Goal: Check status: Check status

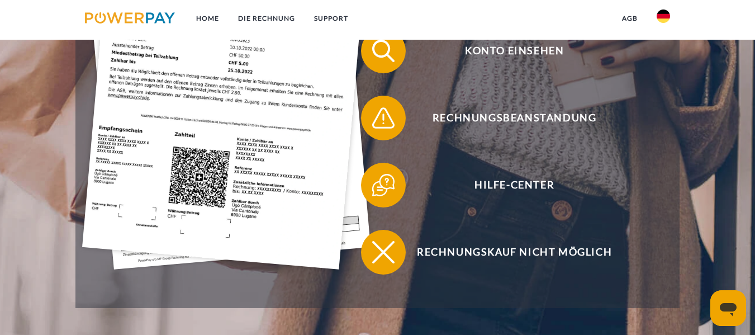
scroll to position [335, 0]
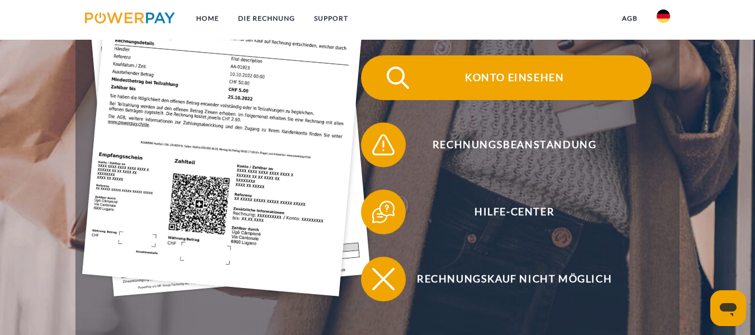
click at [537, 73] on span "Konto einsehen" at bounding box center [514, 77] width 274 height 45
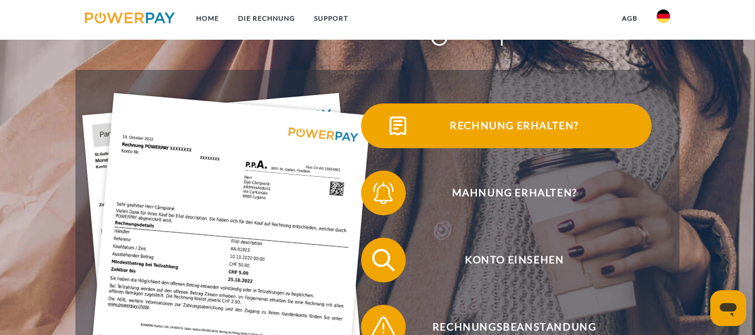
scroll to position [168, 0]
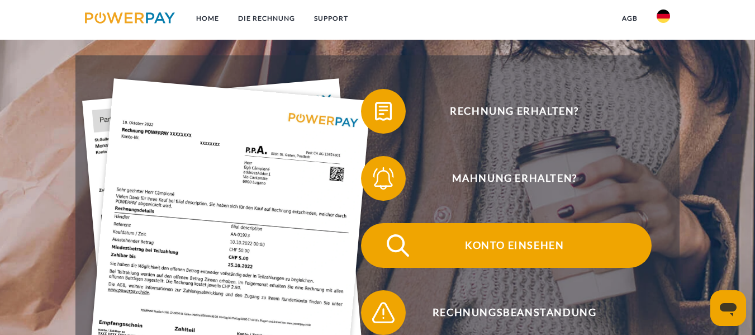
click at [488, 239] on span "Konto einsehen" at bounding box center [514, 245] width 274 height 45
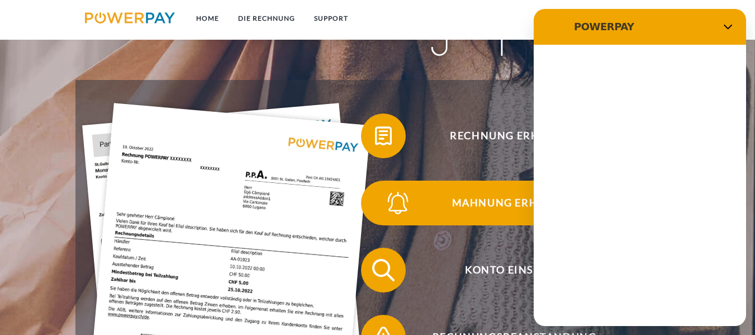
scroll to position [168, 0]
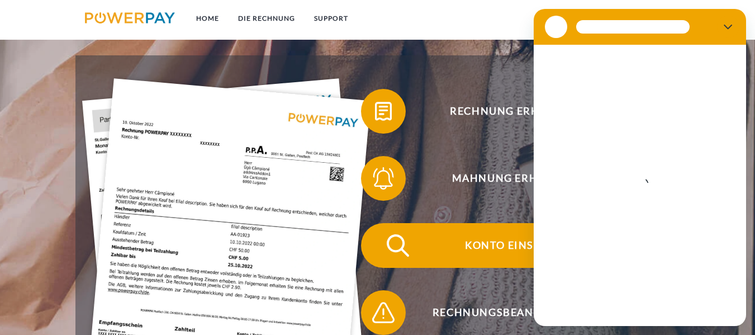
click at [482, 243] on span "Konto einsehen" at bounding box center [514, 245] width 274 height 45
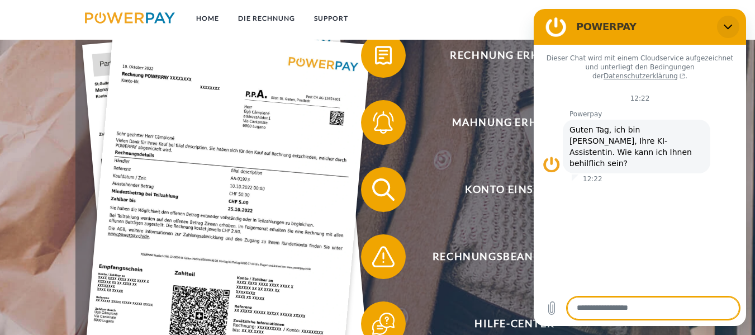
click at [728, 25] on icon "Schließen" at bounding box center [728, 26] width 9 height 9
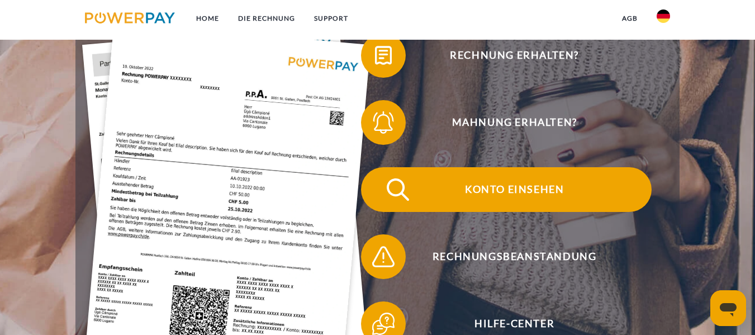
click at [537, 190] on span "Konto einsehen" at bounding box center [514, 189] width 274 height 45
